Goal: Transaction & Acquisition: Purchase product/service

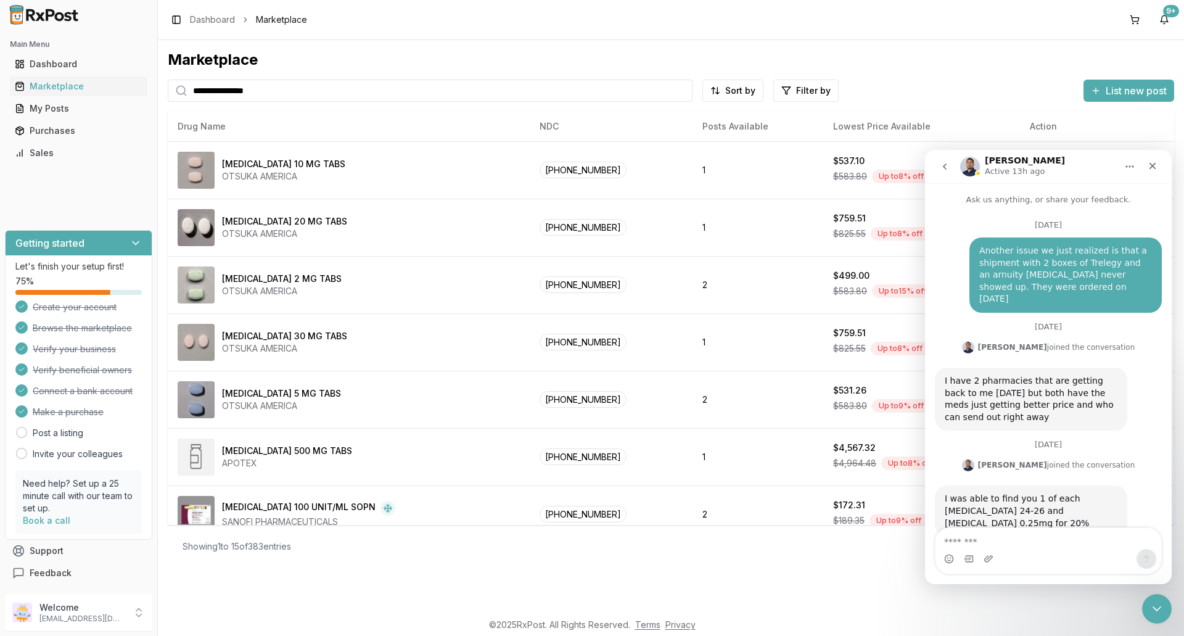
scroll to position [2, 0]
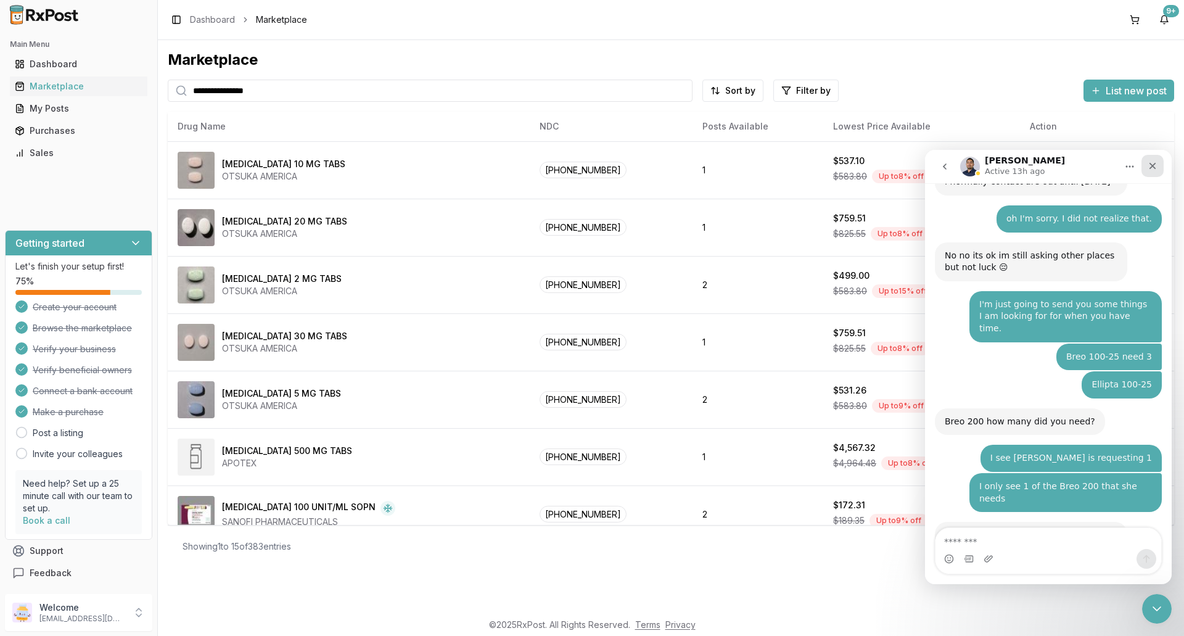
click at [1157, 168] on div "Close" at bounding box center [1152, 166] width 22 height 22
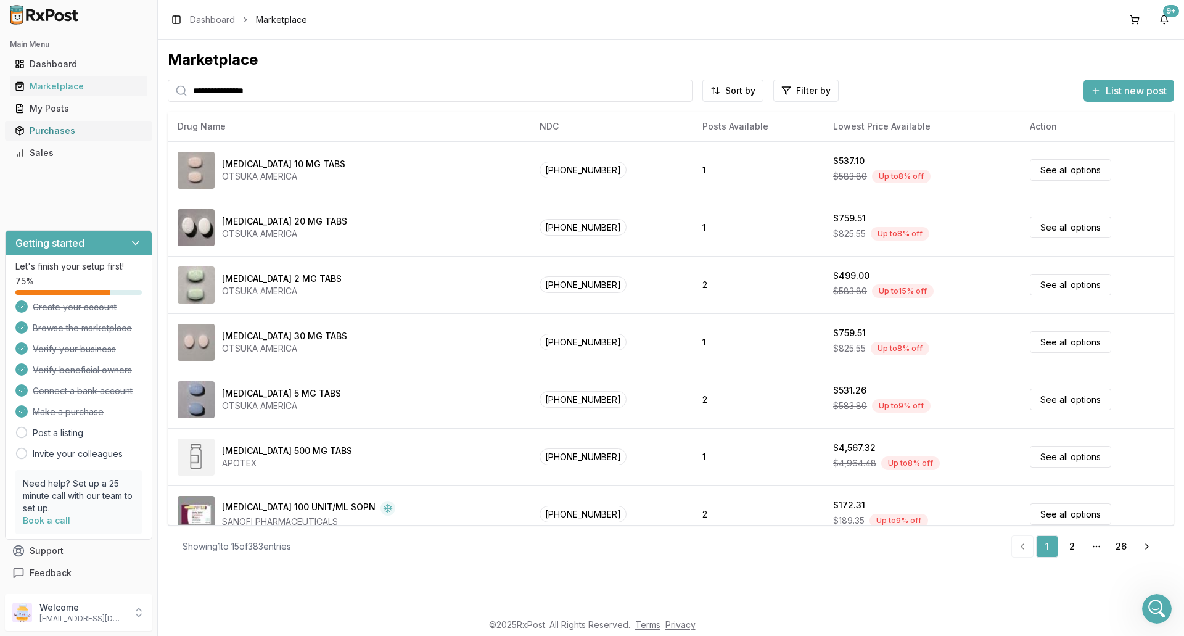
click at [76, 129] on div "Purchases" at bounding box center [79, 131] width 128 height 12
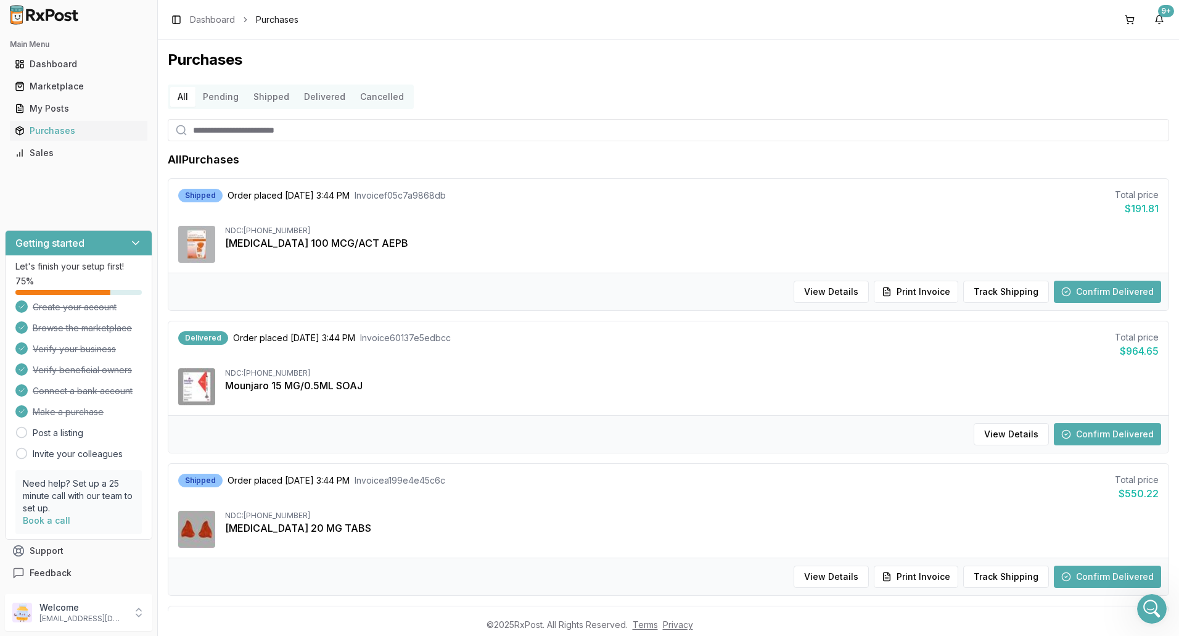
click at [278, 129] on input "search" at bounding box center [668, 130] width 1001 height 22
type input "*******"
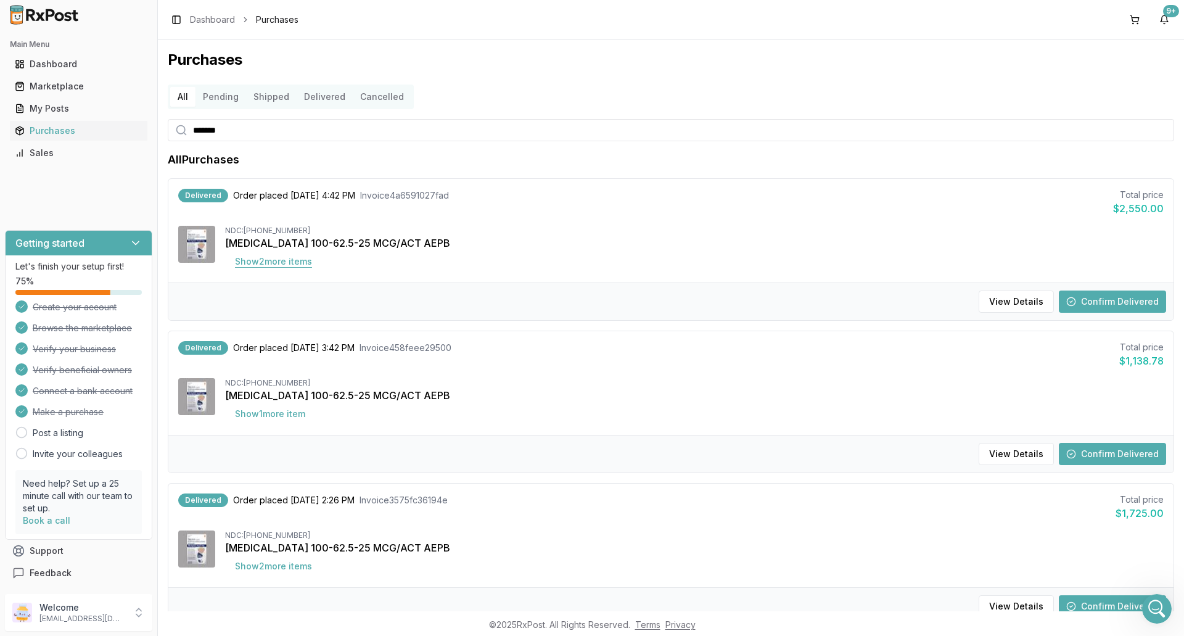
click at [302, 257] on button "Show 2 more item s" at bounding box center [273, 261] width 97 height 22
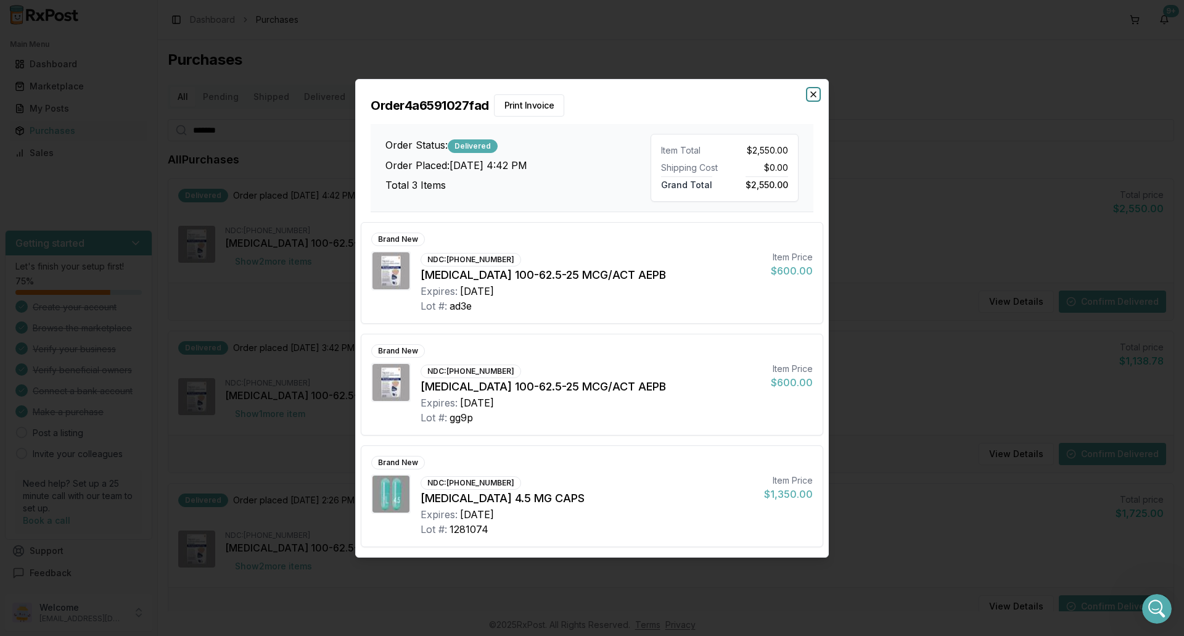
click at [814, 94] on icon "button" at bounding box center [813, 94] width 5 height 5
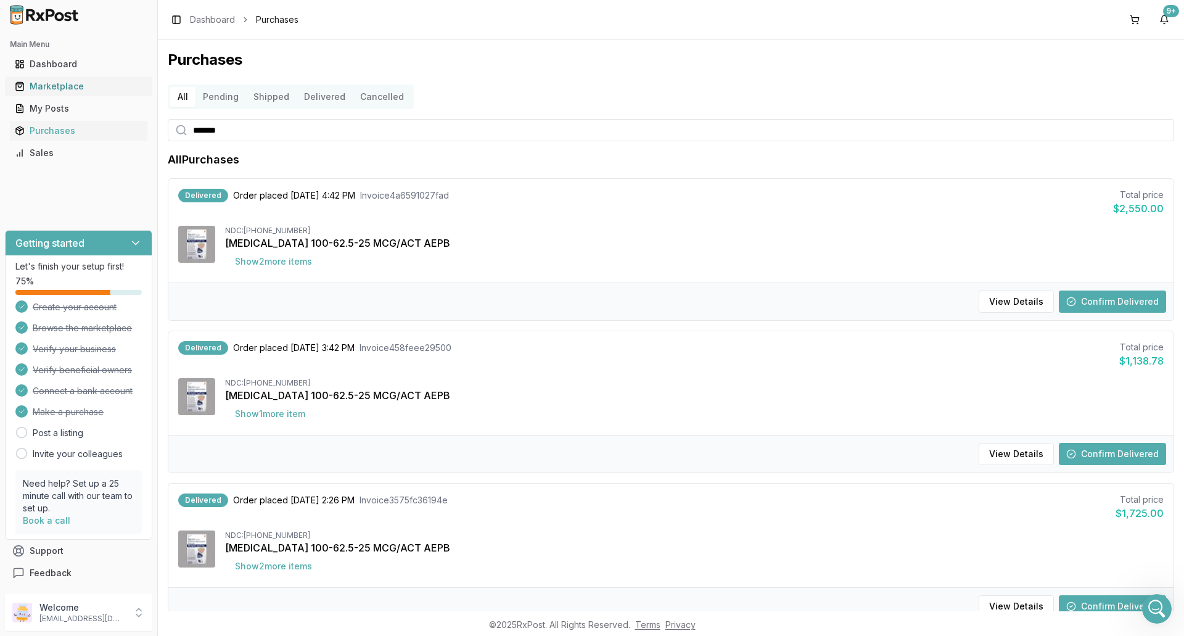
click at [52, 90] on div "Marketplace" at bounding box center [79, 86] width 128 height 12
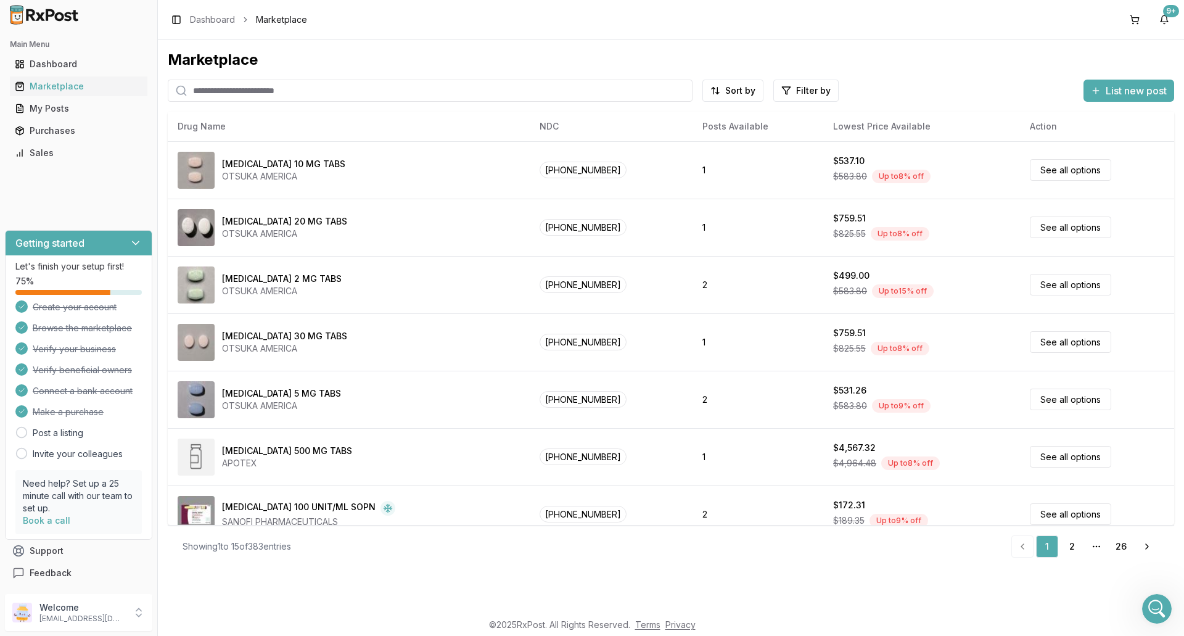
click at [285, 88] on input "search" at bounding box center [430, 91] width 525 height 22
type input "*******"
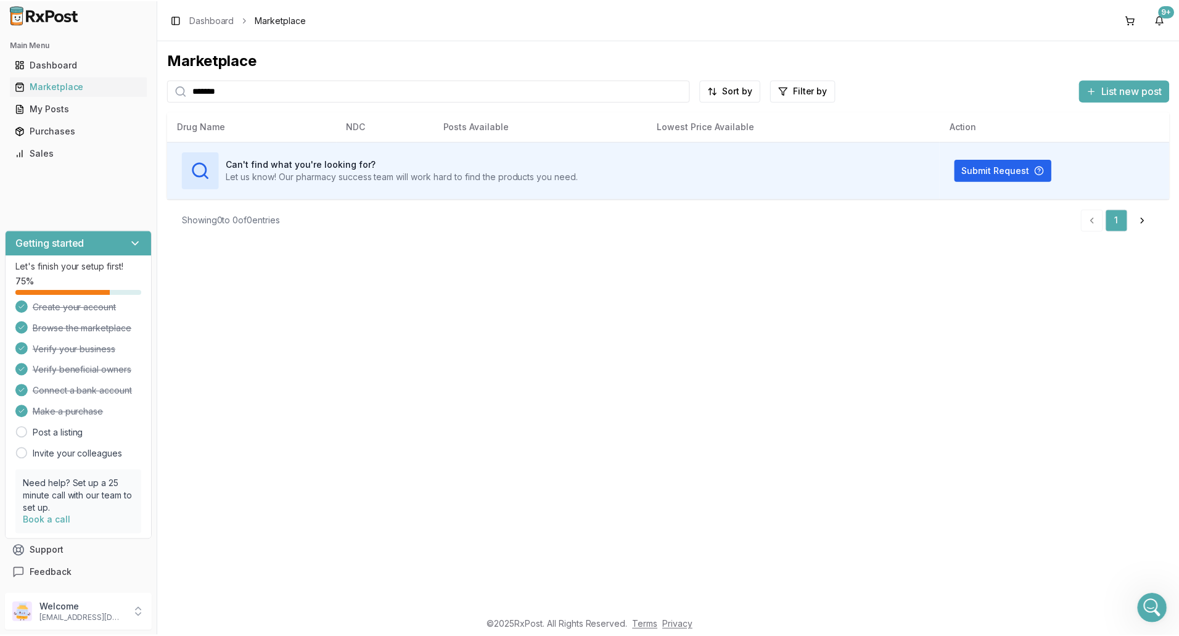
scroll to position [11671, 0]
click at [54, 129] on div "Purchases" at bounding box center [79, 131] width 128 height 12
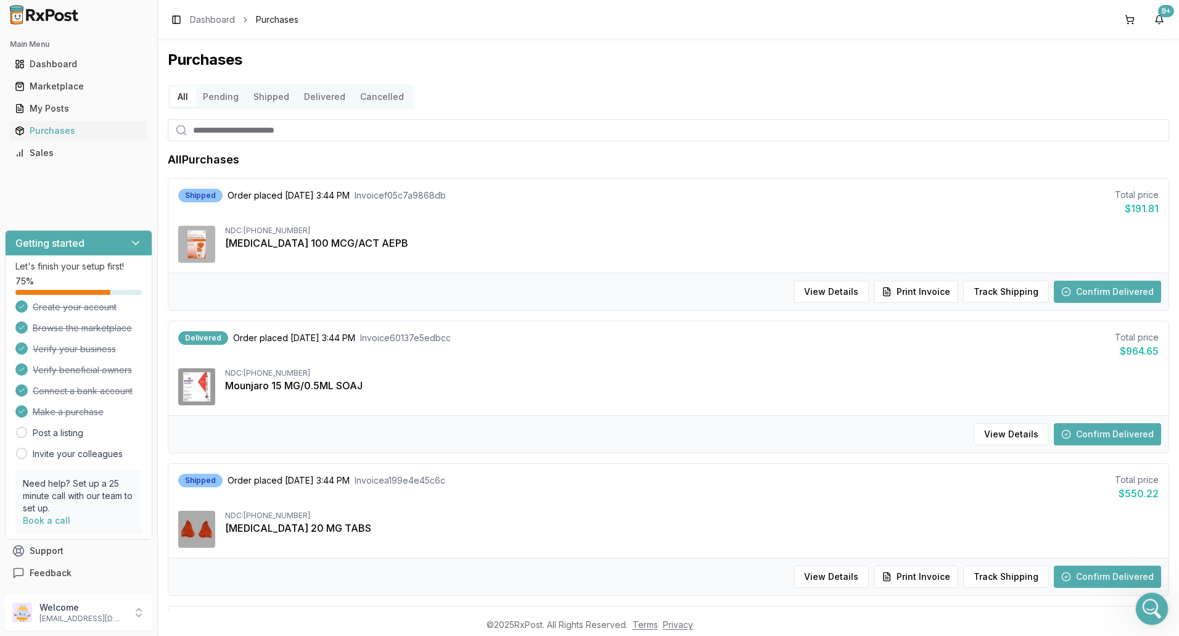
click at [1151, 609] on icon "Open Intercom Messenger" at bounding box center [1150, 607] width 20 height 20
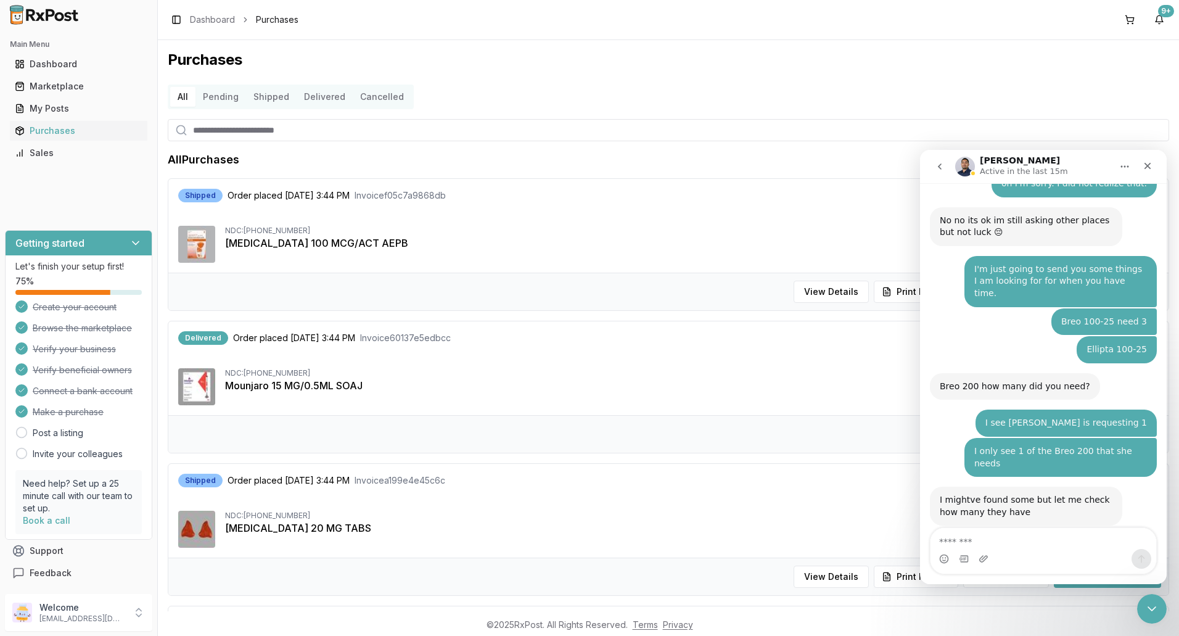
scroll to position [62, 0]
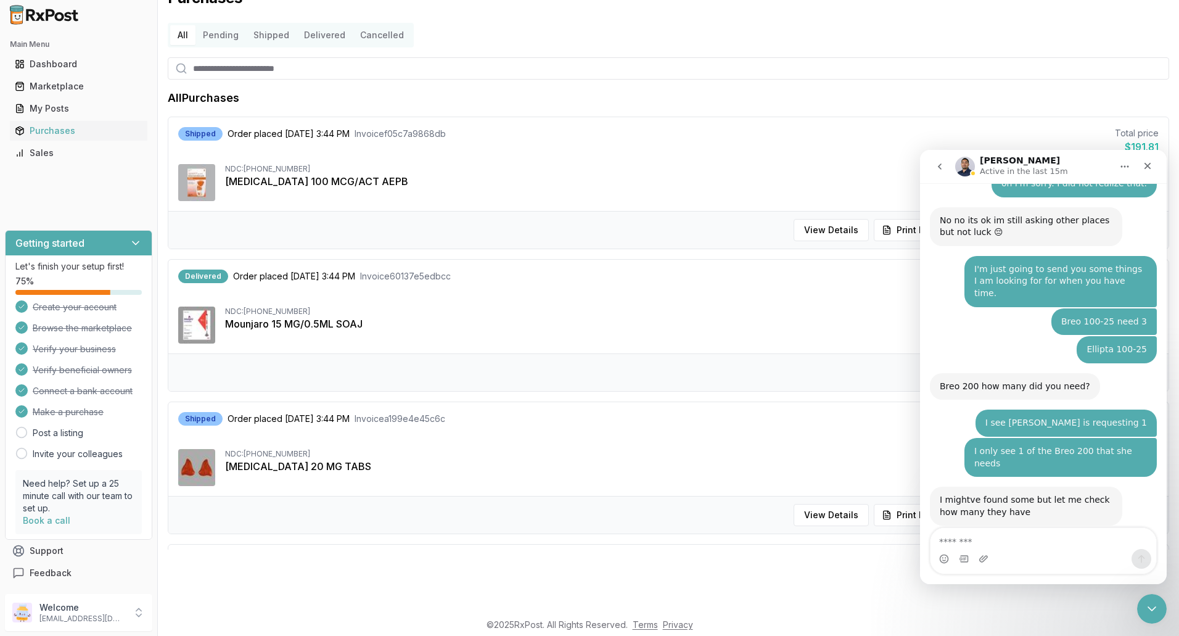
click at [1007, 534] on textarea "Message…" at bounding box center [1043, 538] width 226 height 21
type textarea "**********"
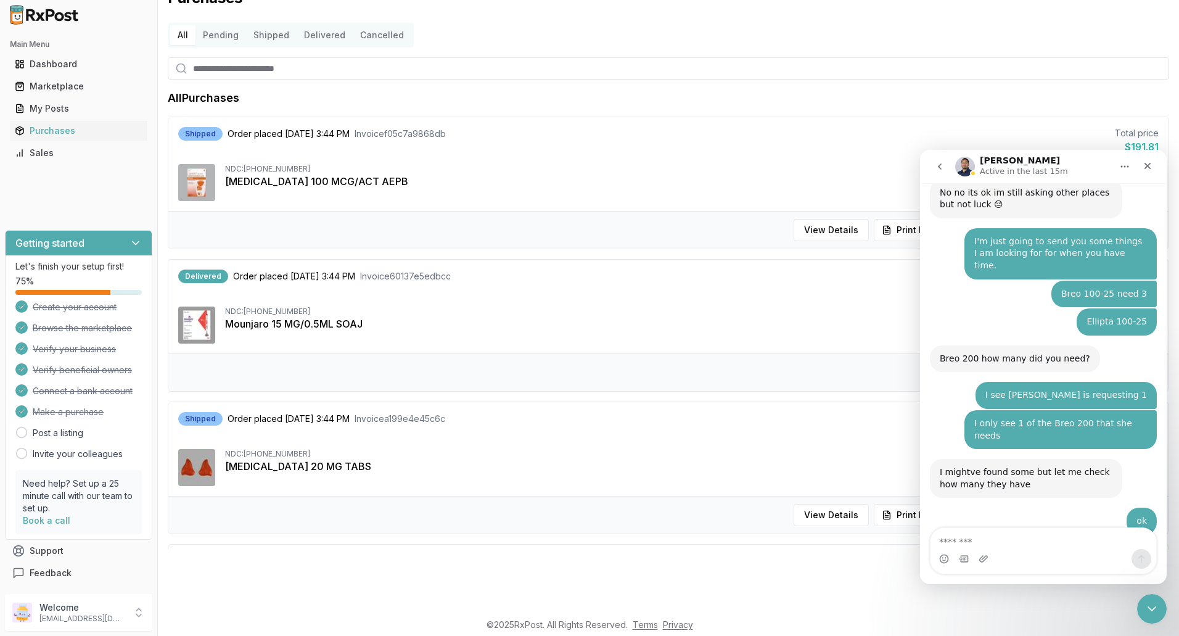
click at [862, 57] on div "Purchases All Pending Shipped Delivered Cancelled All Purchases Shipped Order p…" at bounding box center [668, 263] width 1021 height 571
click at [1146, 168] on icon "Close" at bounding box center [1148, 166] width 10 height 10
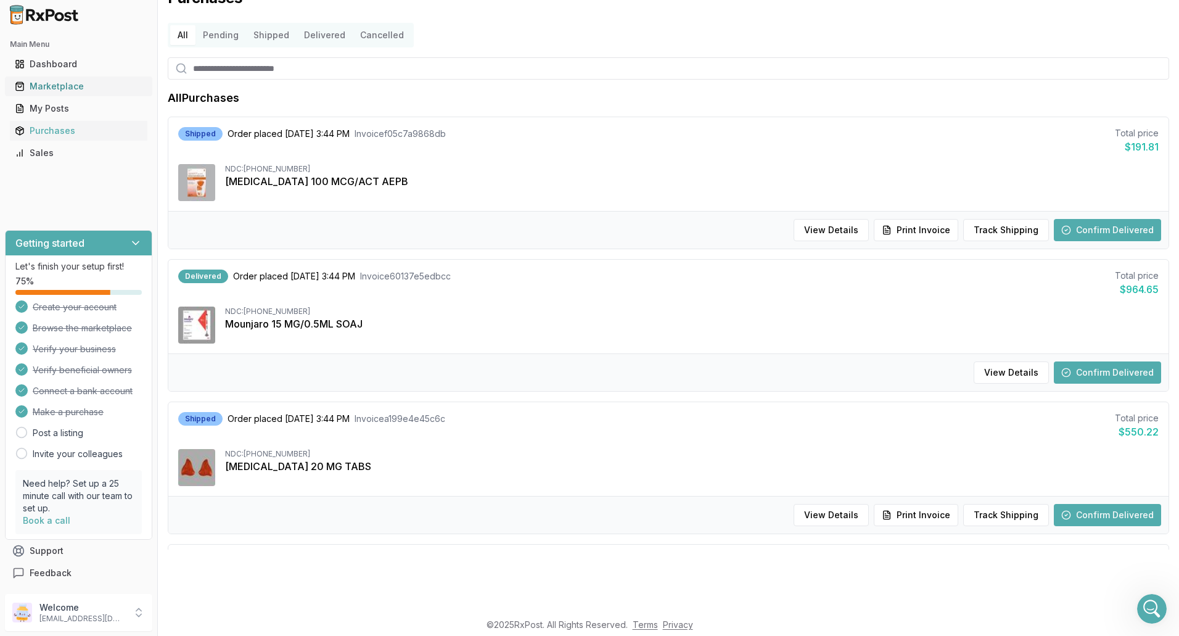
click at [78, 83] on div "Marketplace" at bounding box center [79, 86] width 128 height 12
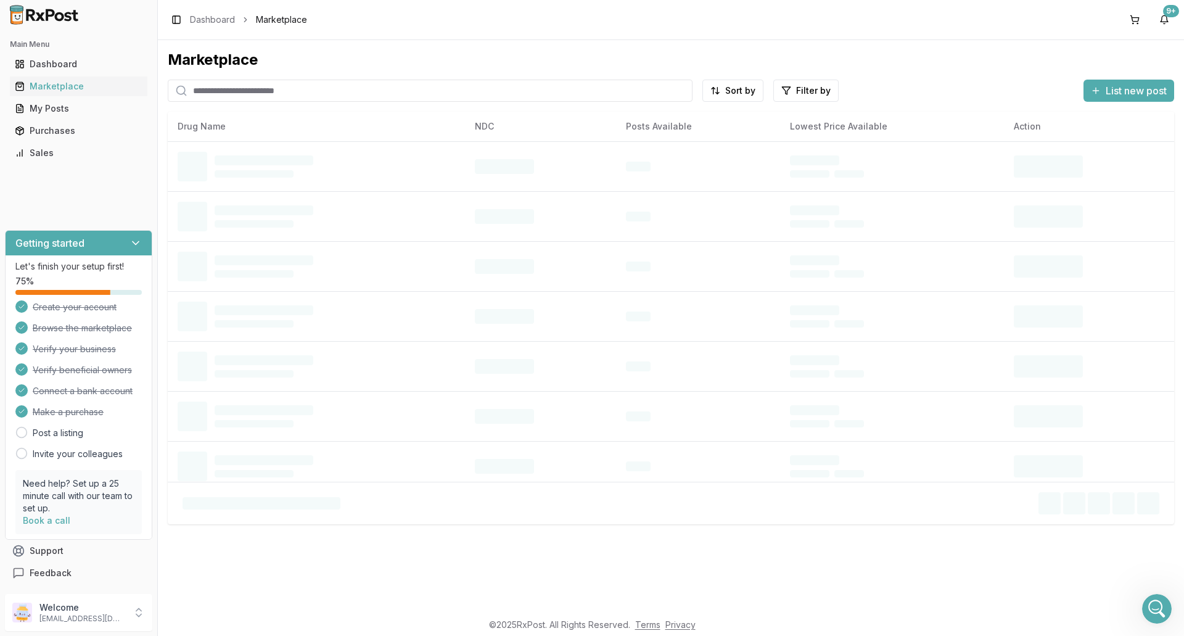
click at [233, 92] on input "search" at bounding box center [430, 91] width 525 height 22
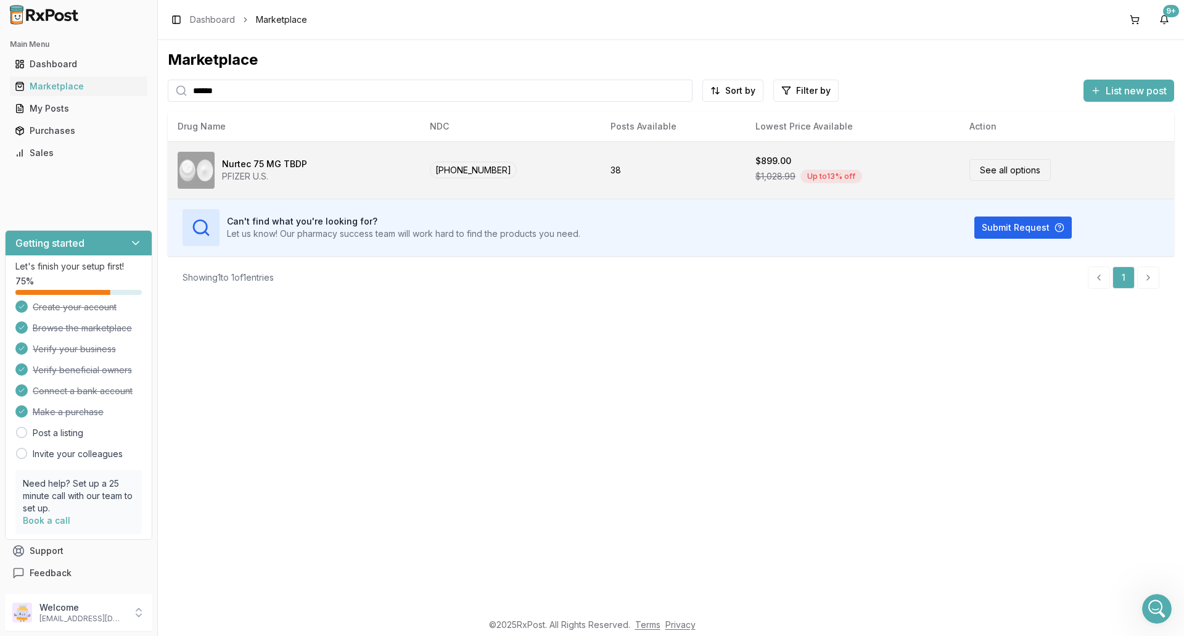
type input "******"
click at [355, 144] on td "Nurtec 75 MG TBDP PFIZER U.S." at bounding box center [294, 169] width 252 height 57
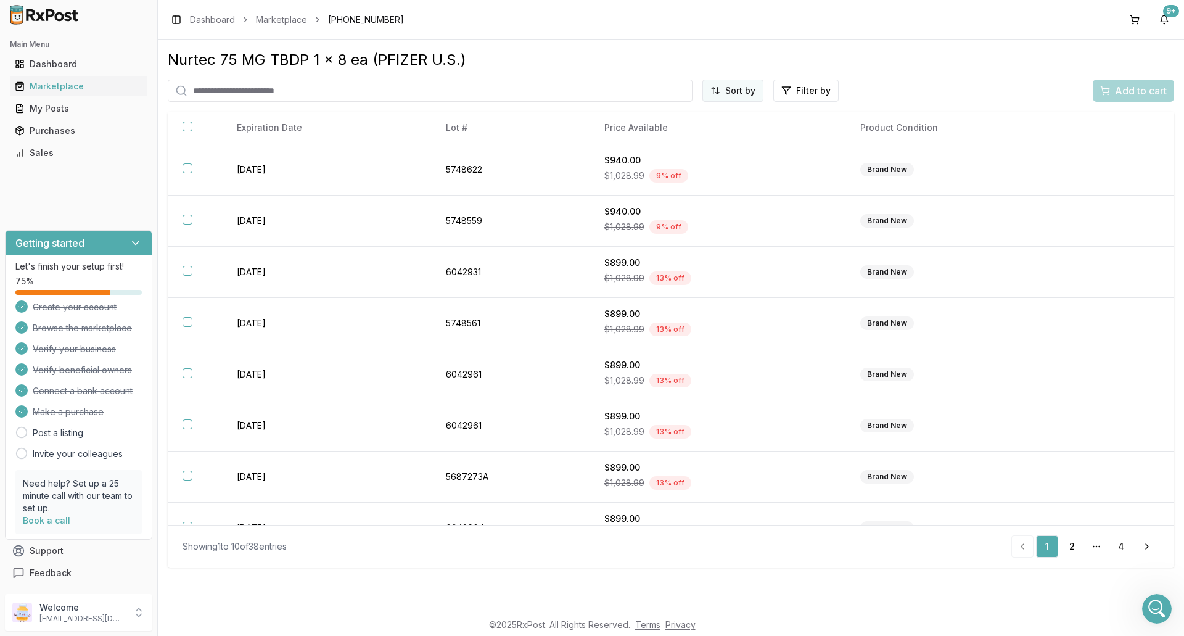
click at [745, 93] on html "Main Menu Dashboard Marketplace My Posts Purchases Sales Getting started Let's …" at bounding box center [592, 318] width 1184 height 636
click at [715, 138] on div "Price (Low to High)" at bounding box center [702, 137] width 117 height 20
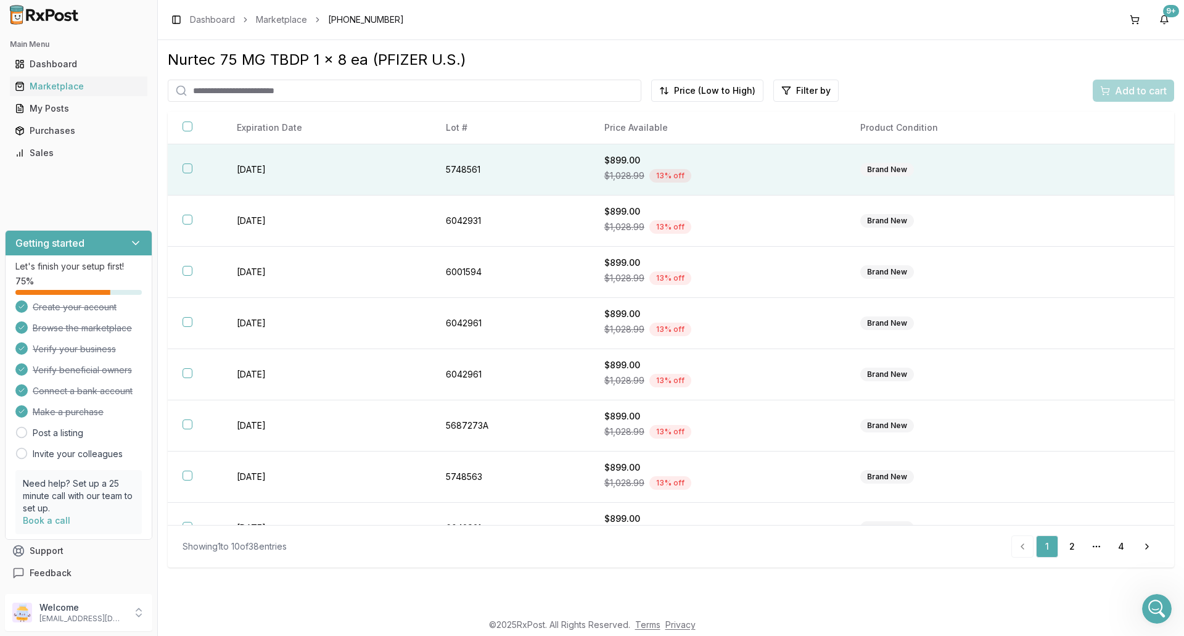
click at [758, 174] on div "$1,028.99 13 % off" at bounding box center [717, 175] width 227 height 18
click at [1128, 91] on span "Add to cart" at bounding box center [1141, 90] width 52 height 15
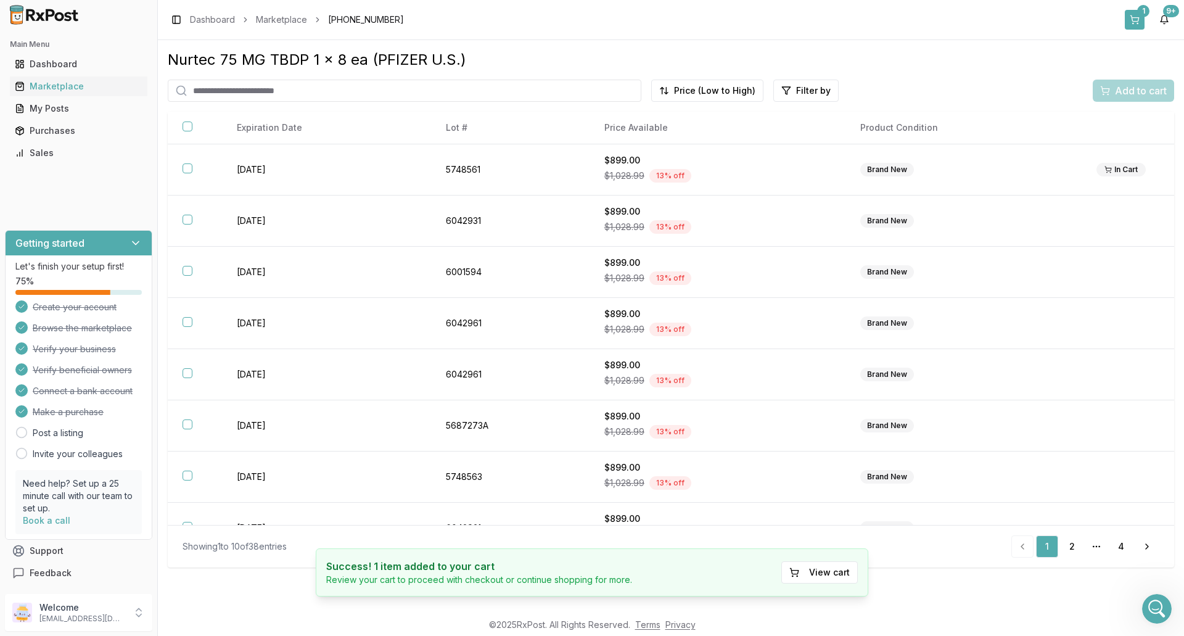
click at [1136, 15] on button "1" at bounding box center [1135, 20] width 20 height 20
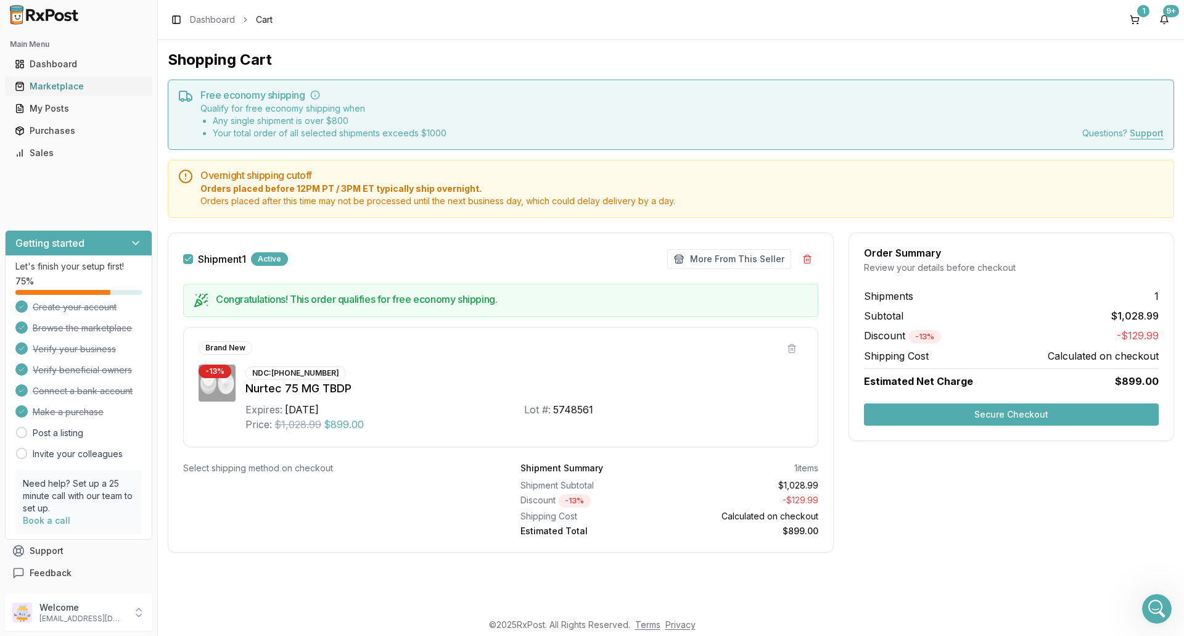
click at [84, 92] on link "Marketplace" at bounding box center [78, 86] width 137 height 22
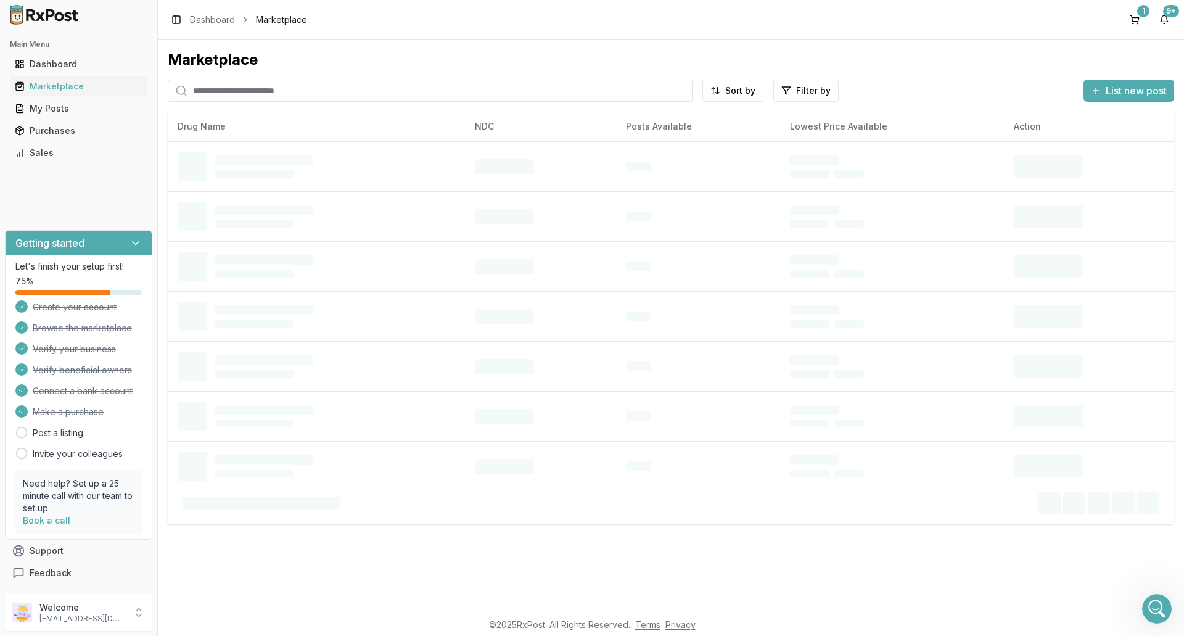
click at [226, 92] on input "search" at bounding box center [430, 91] width 525 height 22
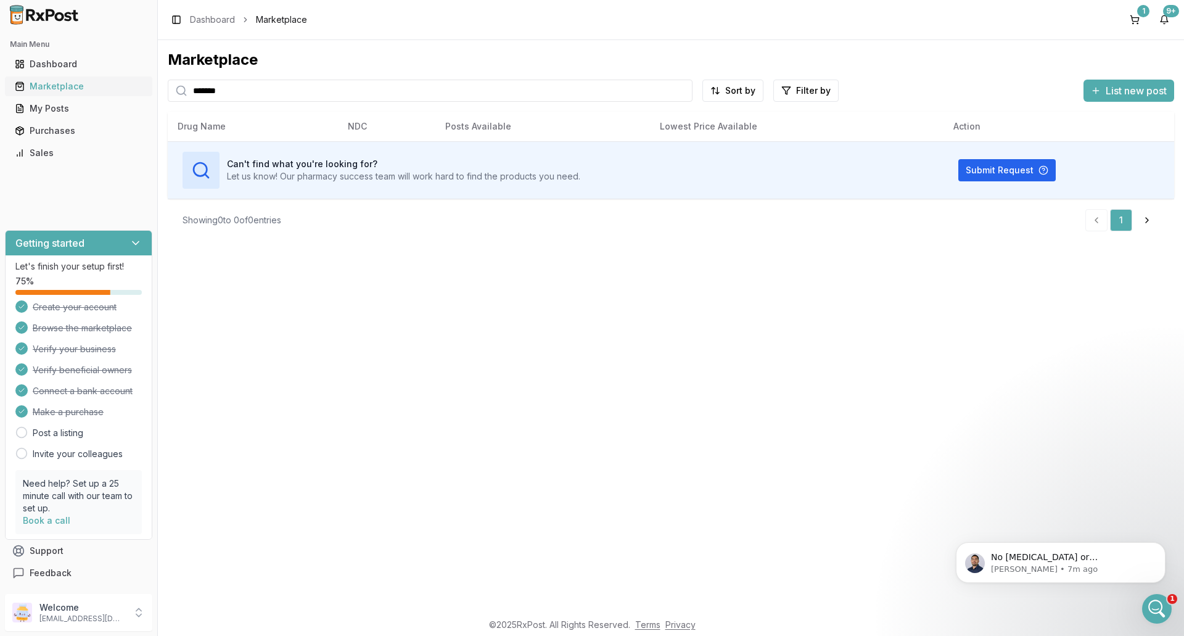
drag, startPoint x: 250, startPoint y: 85, endPoint x: 119, endPoint y: 81, distance: 131.4
click at [119, 81] on div "Main Menu Dashboard Marketplace My Posts Purchases Sales Getting started Let's …" at bounding box center [592, 318] width 1184 height 636
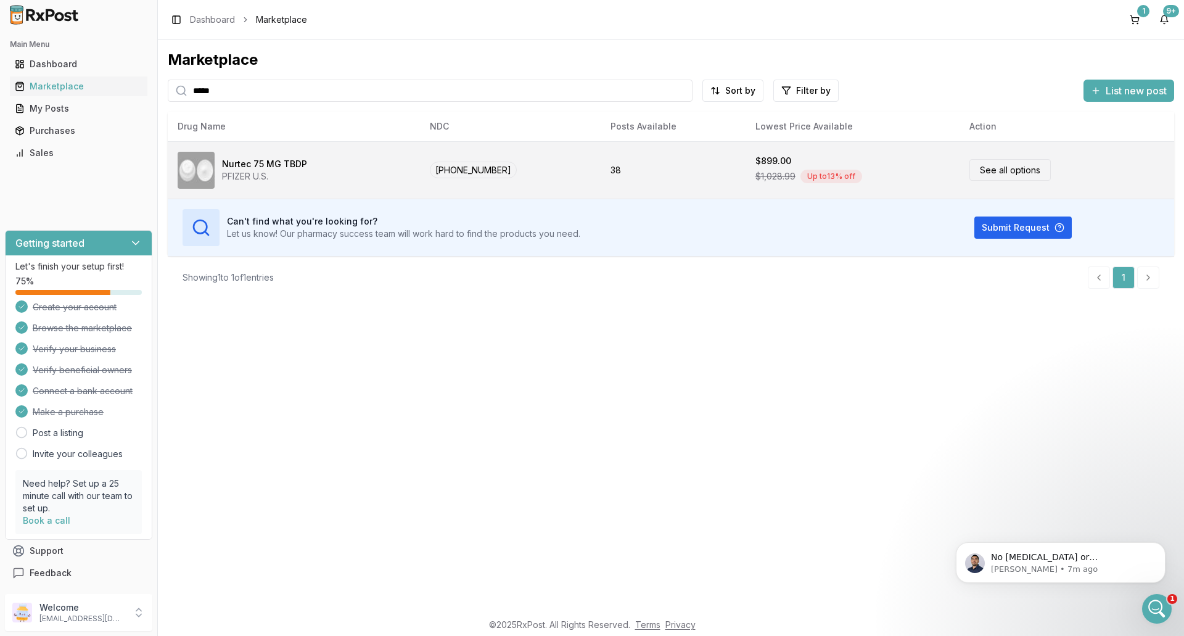
type input "*****"
click at [692, 179] on td "38" at bounding box center [673, 169] width 145 height 57
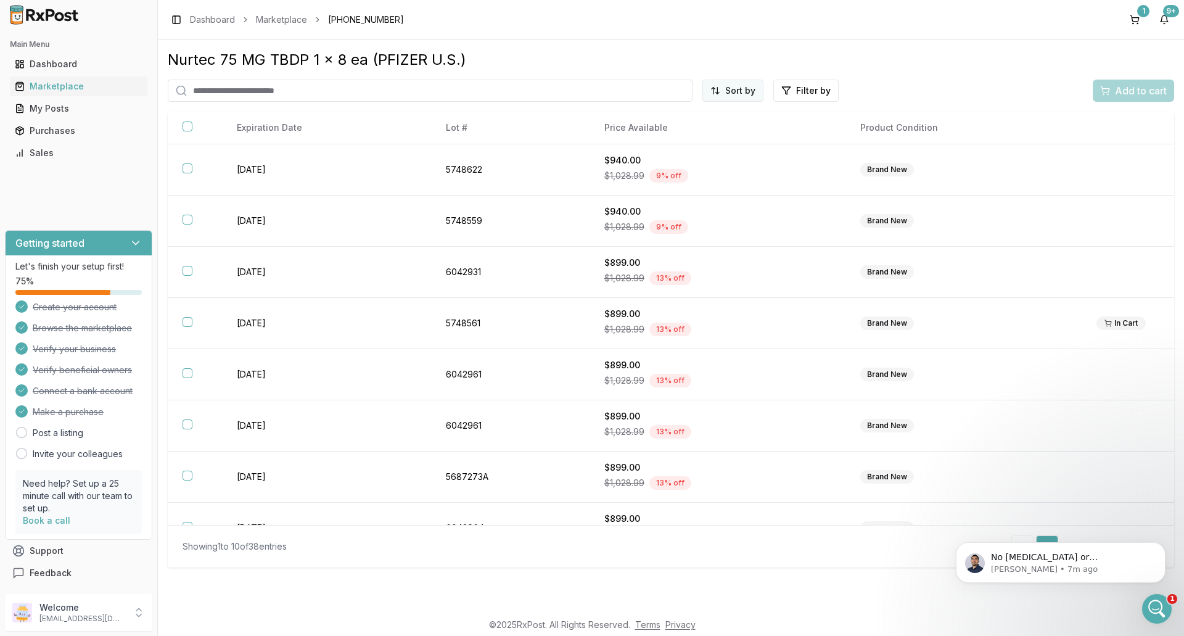
click at [737, 92] on html "Main Menu Dashboard Marketplace My Posts Purchases Sales Getting started Let's …" at bounding box center [592, 318] width 1184 height 636
click at [707, 136] on div "Price (Low to High)" at bounding box center [702, 137] width 117 height 20
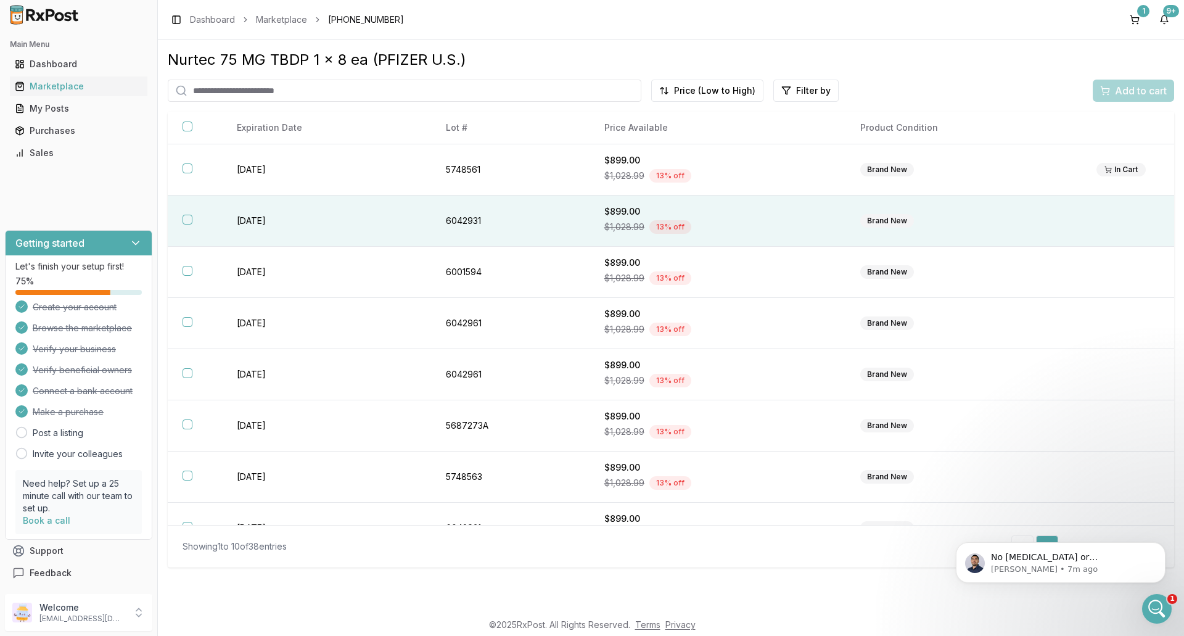
click at [786, 216] on div "$899.00" at bounding box center [717, 211] width 227 height 12
click at [1110, 91] on div "Add to cart" at bounding box center [1133, 90] width 67 height 15
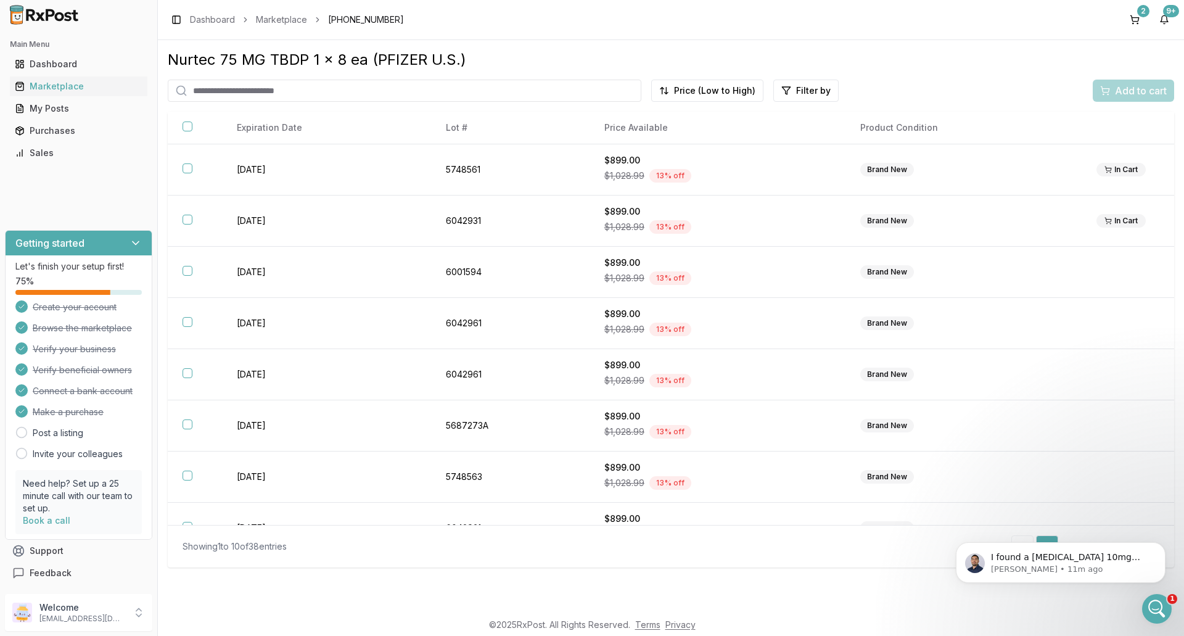
scroll to position [11816, 0]
click at [1008, 555] on p "I found a [MEDICAL_DATA] 10mg $551.74 and Stiolto $444.99" at bounding box center [1070, 557] width 159 height 12
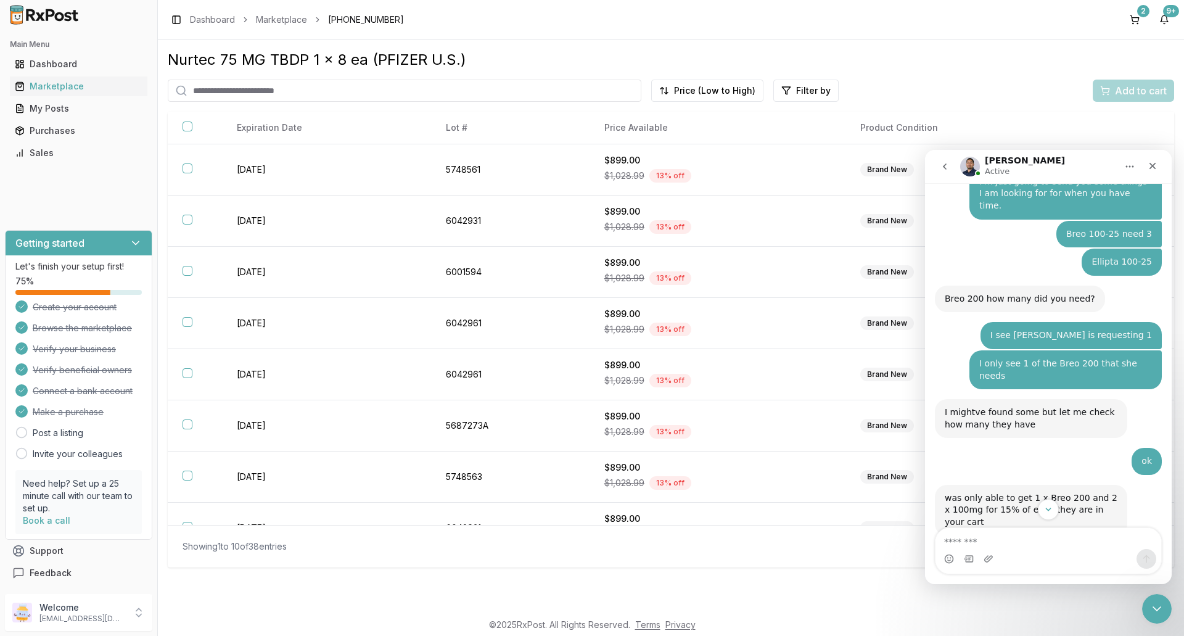
scroll to position [11837, 0]
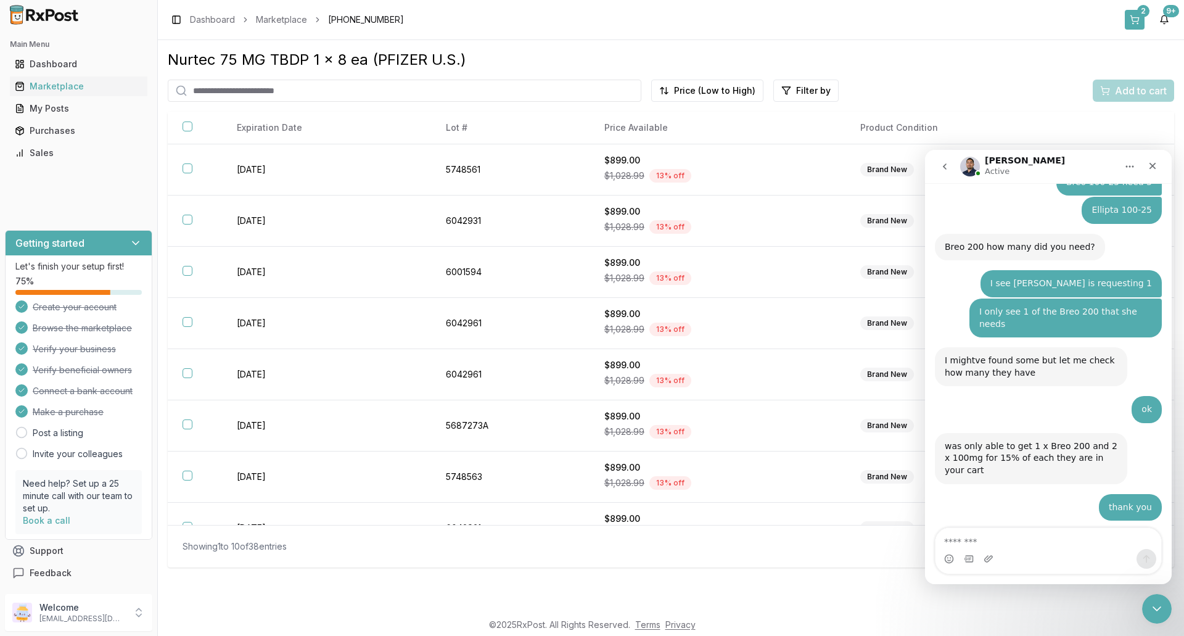
click at [1138, 16] on button "2" at bounding box center [1135, 20] width 20 height 20
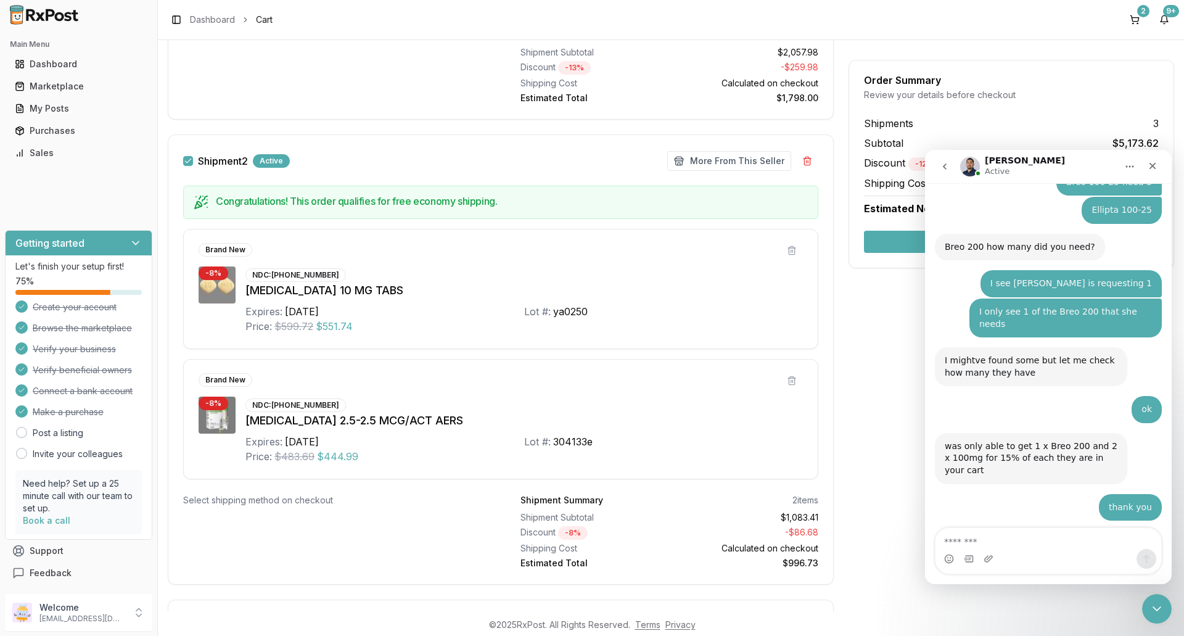
scroll to position [426, 0]
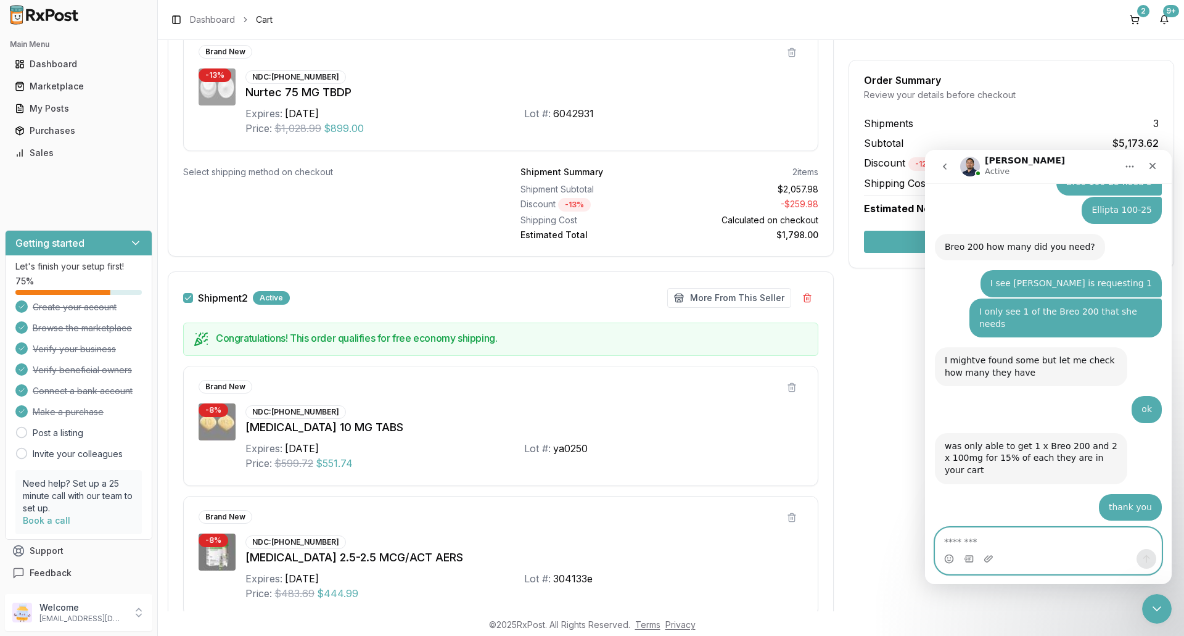
click at [1012, 548] on textarea "Message…" at bounding box center [1048, 538] width 226 height 21
type textarea "********"
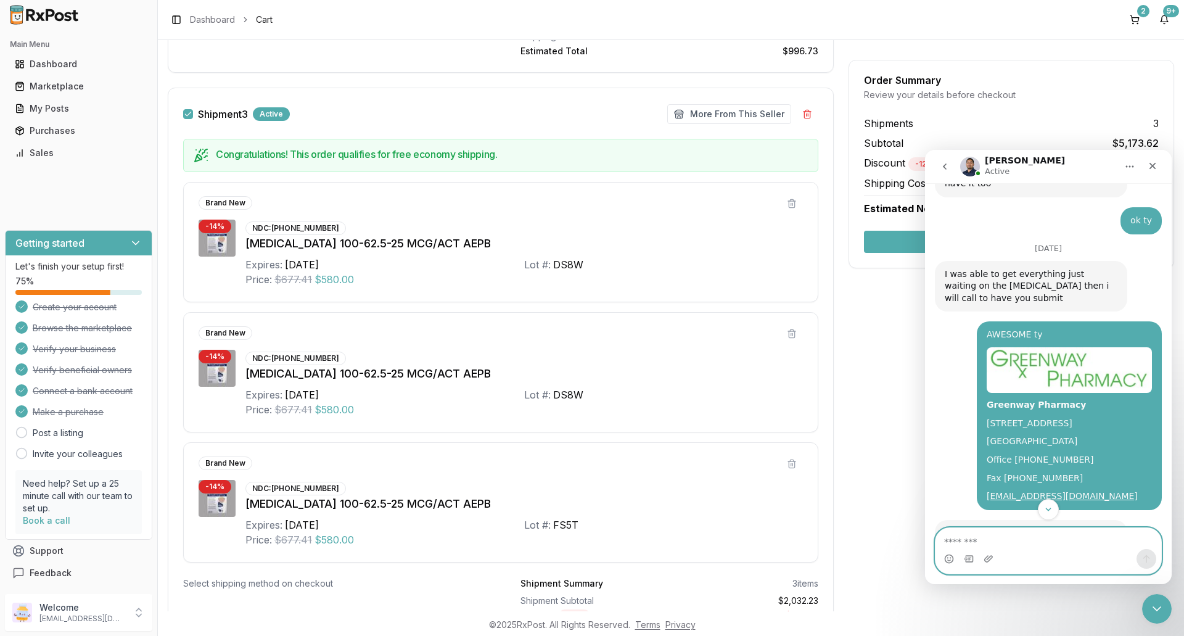
scroll to position [1166, 0]
